Goal: Navigation & Orientation: Find specific page/section

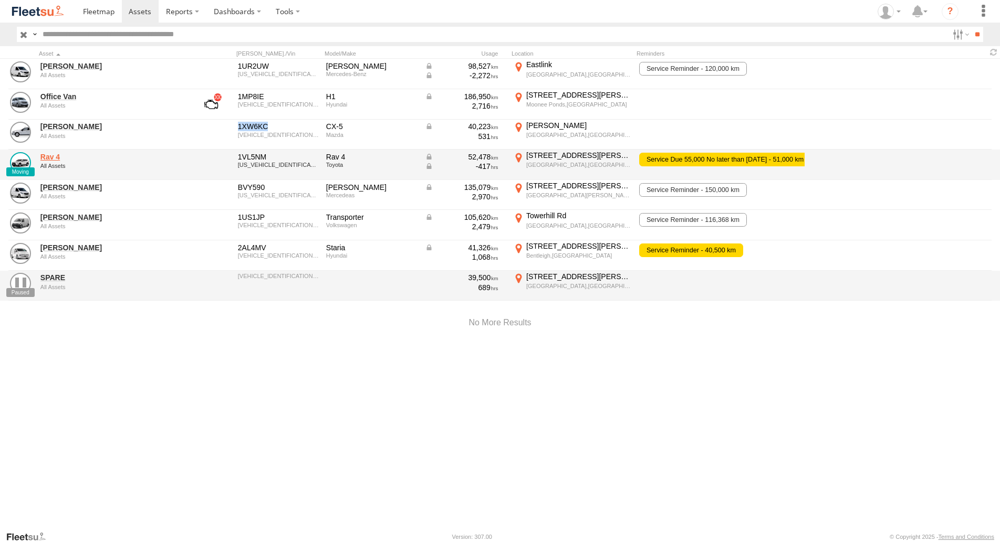
click at [57, 159] on link "Rav 4" at bounding box center [112, 156] width 144 height 9
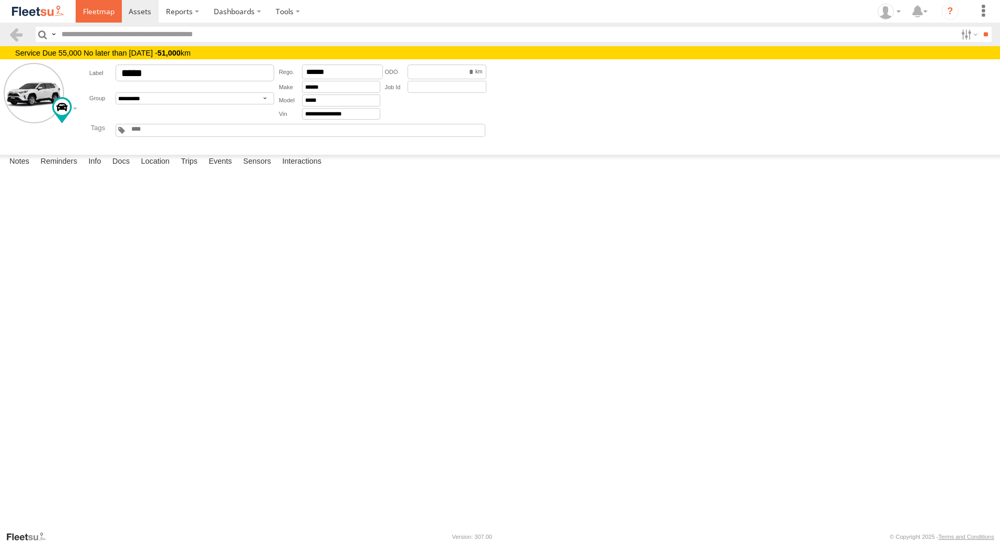
click at [106, 13] on span at bounding box center [98, 11] width 31 height 10
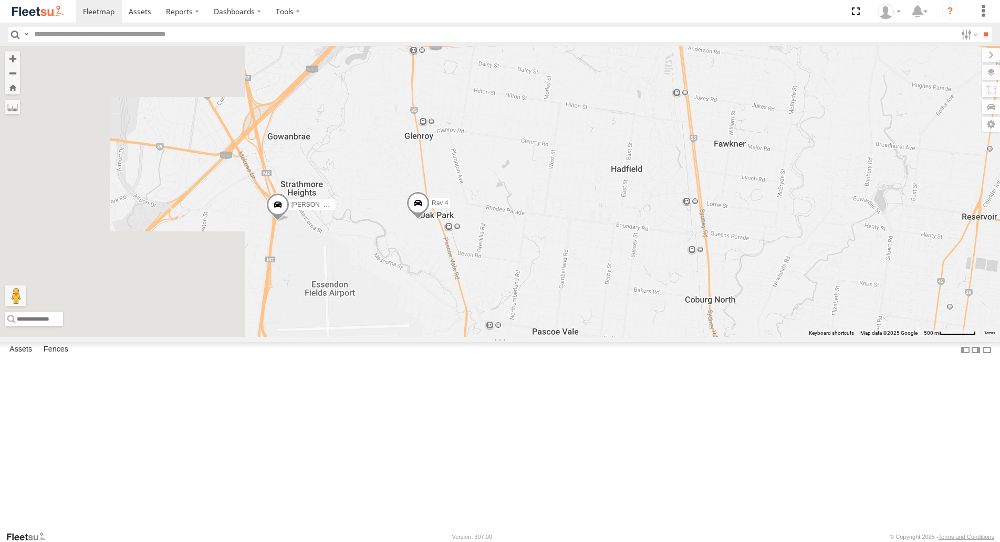
drag, startPoint x: 479, startPoint y: 280, endPoint x: 718, endPoint y: 259, distance: 239.3
click at [718, 259] on div "Office Van Stefan Weeks David Bonaddio Peter Edwardes Rav 4 William Joyce Rob S…" at bounding box center [500, 191] width 1000 height 291
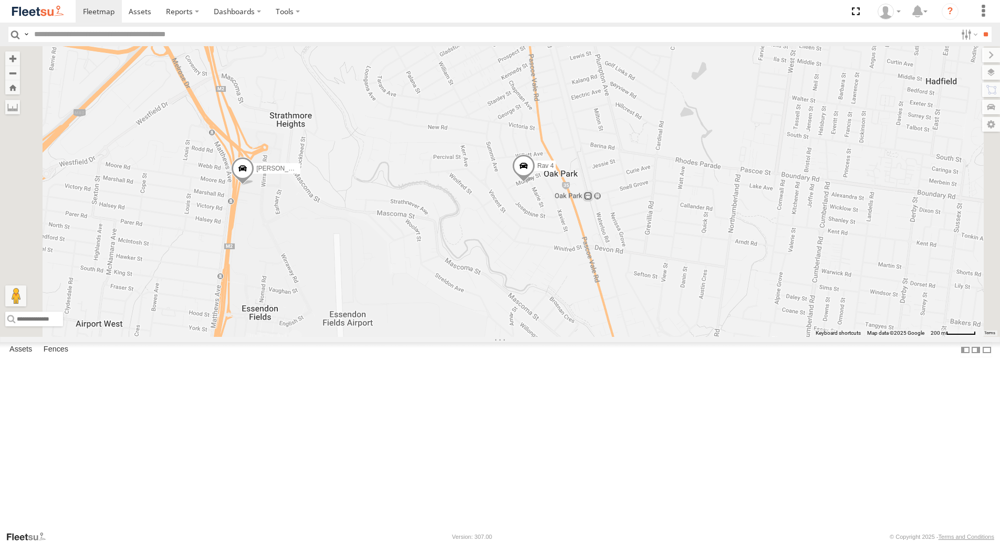
drag, startPoint x: 462, startPoint y: 334, endPoint x: 527, endPoint y: 334, distance: 64.0
click at [527, 334] on div "Office Van Stefan Weeks David Bonaddio Peter Edwardes Rav 4 William Joyce Rob S…" at bounding box center [500, 191] width 1000 height 291
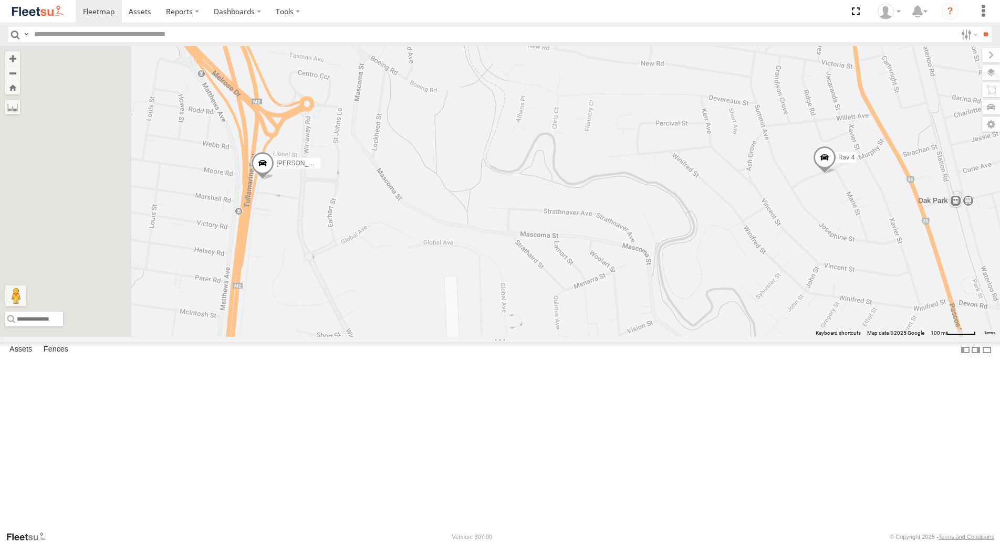
drag, startPoint x: 490, startPoint y: 316, endPoint x: 598, endPoint y: 308, distance: 108.4
click at [598, 308] on div "Office Van Stefan Weeks David Bonaddio Peter Edwardes Rav 4 William Joyce Rob S…" at bounding box center [500, 191] width 1000 height 291
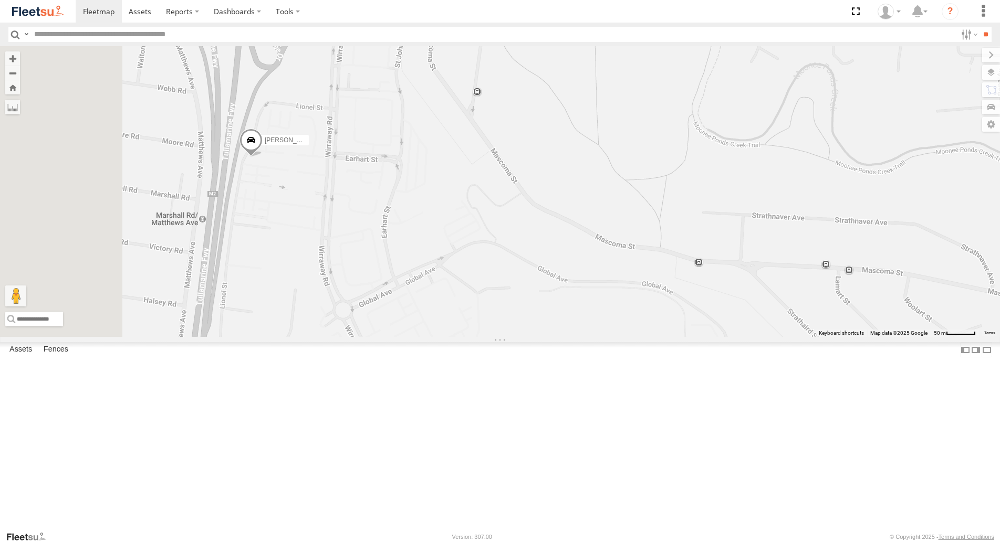
drag, startPoint x: 433, startPoint y: 316, endPoint x: 551, endPoint y: 331, distance: 119.0
click at [551, 331] on div "Office Van Stefan Weeks David Bonaddio Peter Edwardes Rav 4 William Joyce Rob S…" at bounding box center [500, 191] width 1000 height 291
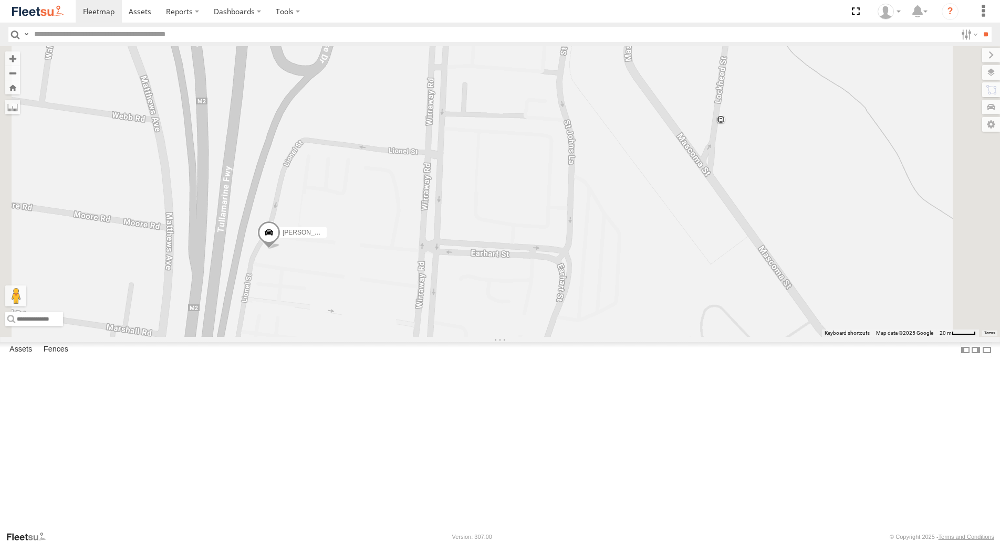
drag, startPoint x: 469, startPoint y: 278, endPoint x: 529, endPoint y: 428, distance: 161.6
click at [529, 337] on div "Office Van Stefan Weeks David Bonaddio Peter Edwardes Rav 4 William Joyce Rob S…" at bounding box center [500, 191] width 1000 height 291
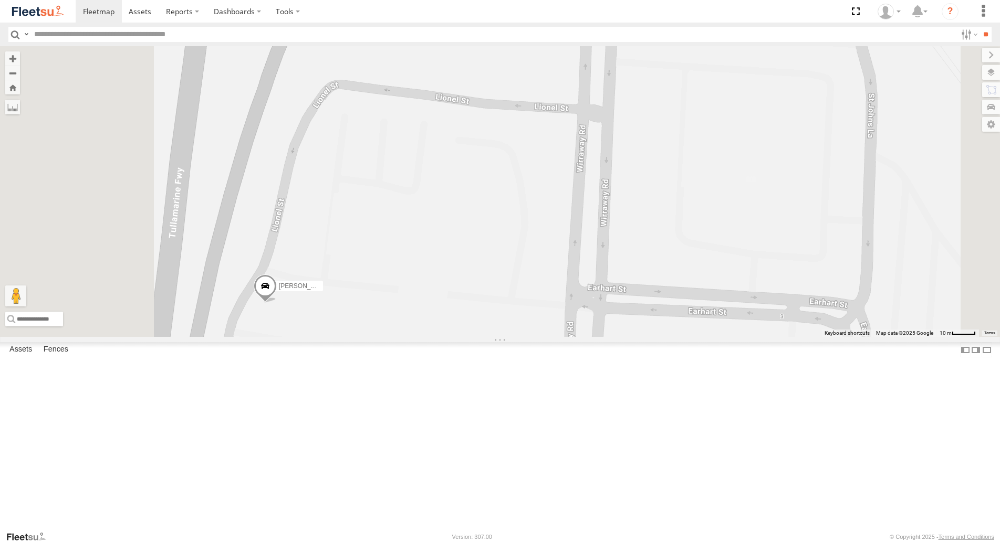
drag, startPoint x: 472, startPoint y: 392, endPoint x: 598, endPoint y: 373, distance: 127.3
click at [595, 337] on div "Office Van Stefan Weeks David Bonaddio Peter Edwardes Rav 4 William Joyce Rob S…" at bounding box center [500, 191] width 1000 height 291
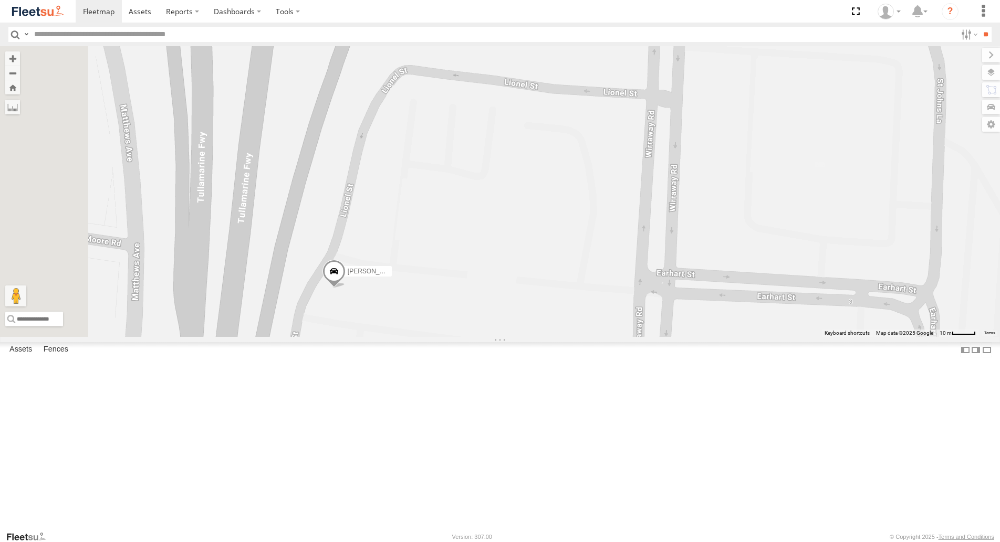
click at [0, 0] on div "All Assets" at bounding box center [0, 0] width 0 height 0
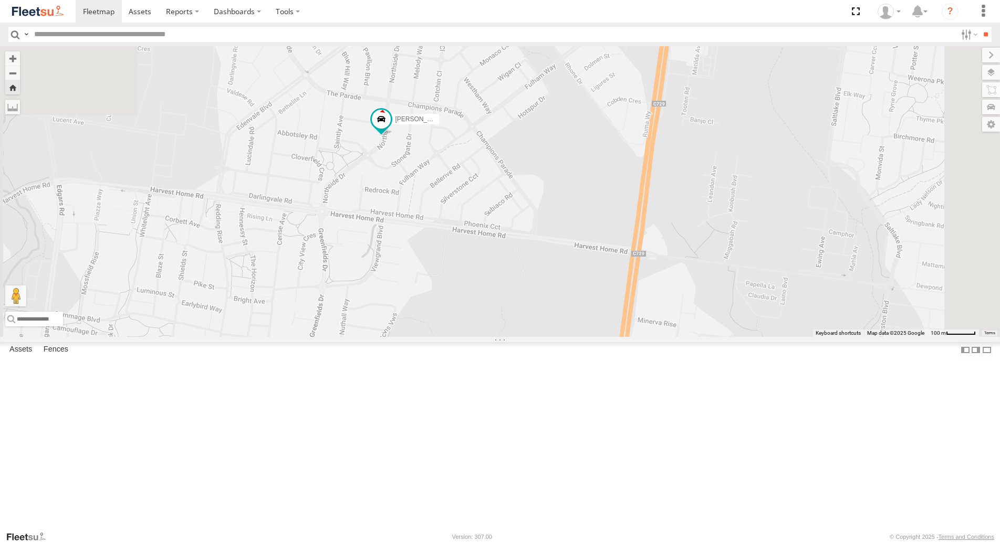
drag, startPoint x: 437, startPoint y: 169, endPoint x: 445, endPoint y: 358, distance: 189.1
click at [445, 337] on div "David Bonaddio" at bounding box center [500, 191] width 1000 height 291
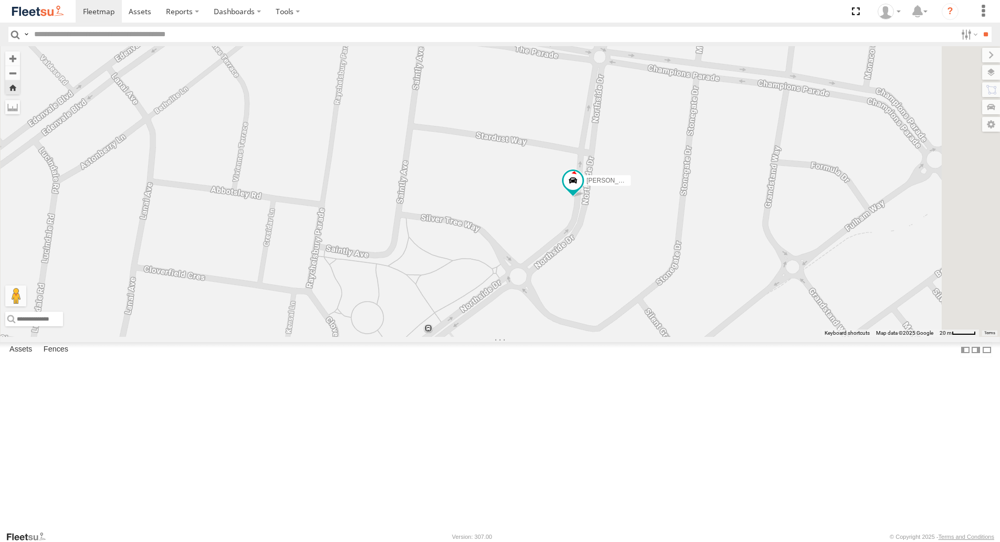
drag, startPoint x: 662, startPoint y: 285, endPoint x: 601, endPoint y: 328, distance: 75.3
click at [601, 328] on div "David Bonaddio" at bounding box center [500, 191] width 1000 height 291
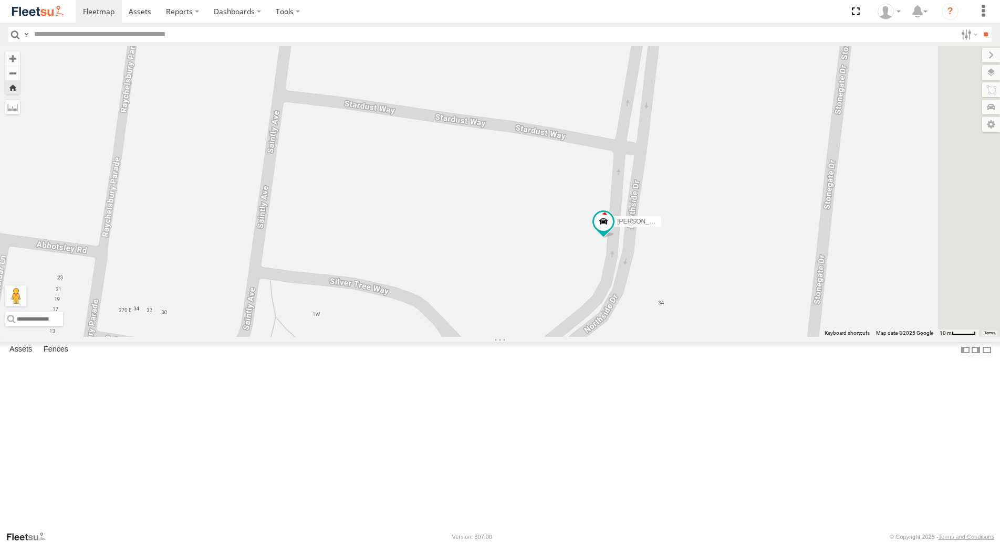
drag, startPoint x: 601, startPoint y: 327, endPoint x: 558, endPoint y: 340, distance: 45.7
click at [558, 337] on div "David Bonaddio" at bounding box center [500, 191] width 1000 height 291
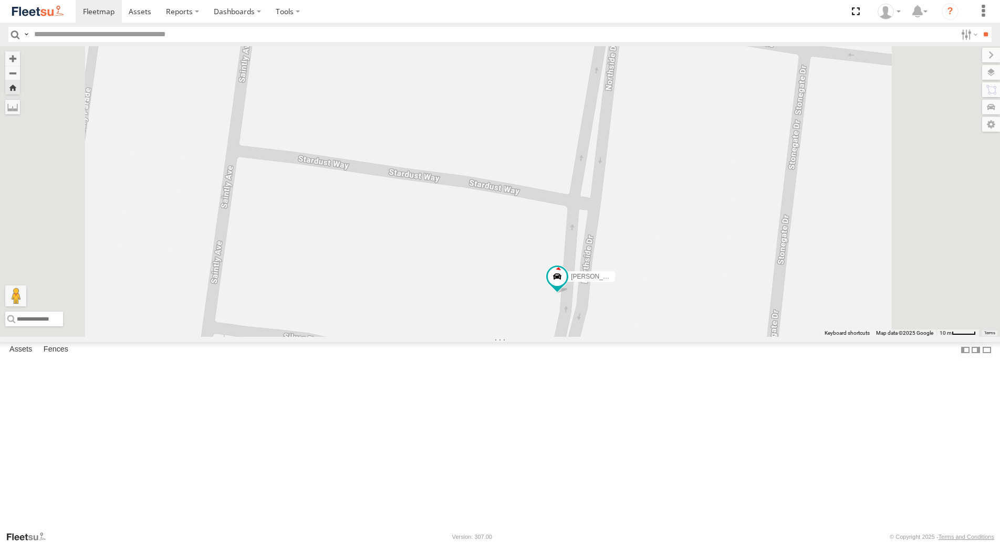
drag, startPoint x: 507, startPoint y: 289, endPoint x: 530, endPoint y: 340, distance: 55.9
click at [533, 337] on div "David Bonaddio" at bounding box center [500, 191] width 1000 height 291
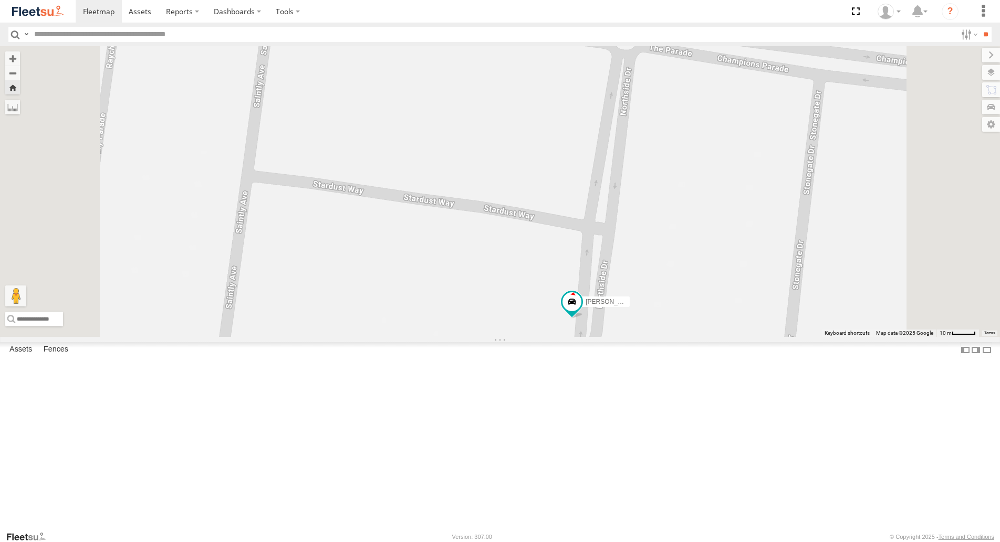
click at [0, 0] on div "Rob Serpell" at bounding box center [0, 0] width 0 height 0
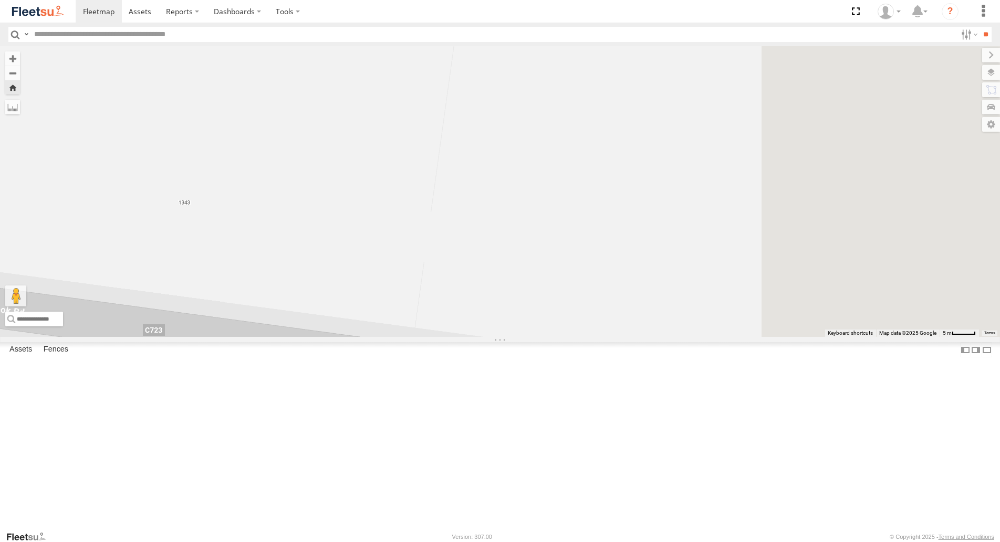
drag, startPoint x: 570, startPoint y: 256, endPoint x: 174, endPoint y: 183, distance: 402.5
click at [177, 195] on div "Rob Serpell" at bounding box center [500, 191] width 1000 height 291
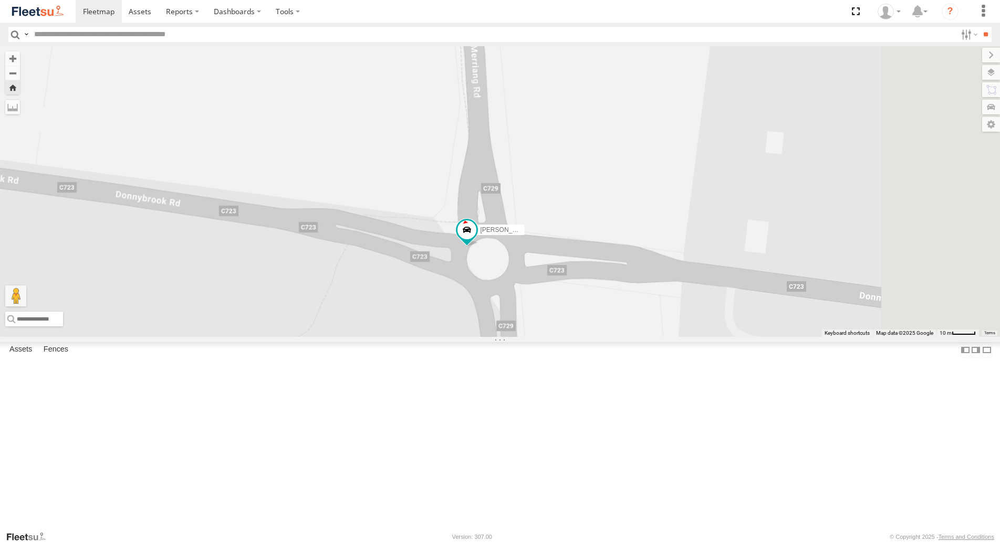
drag, startPoint x: 646, startPoint y: 297, endPoint x: 436, endPoint y: 261, distance: 213.4
click at [436, 261] on div "Rob Serpell" at bounding box center [500, 191] width 1000 height 291
